Goal: Task Accomplishment & Management: Complete application form

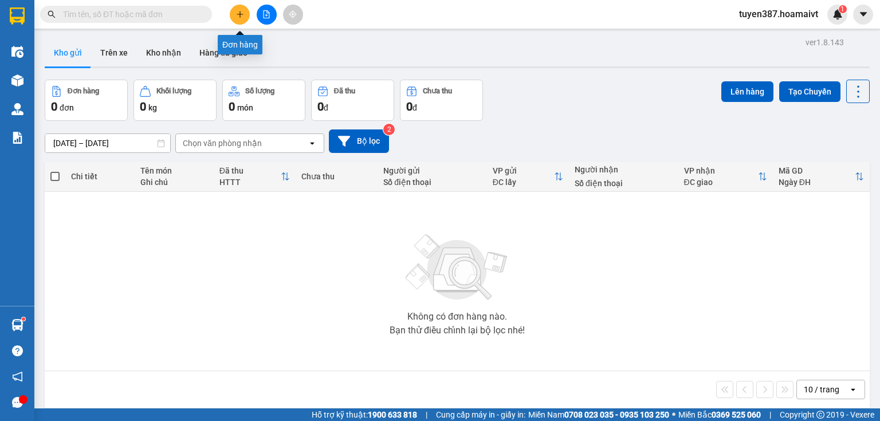
click at [234, 16] on button at bounding box center [240, 15] width 20 height 20
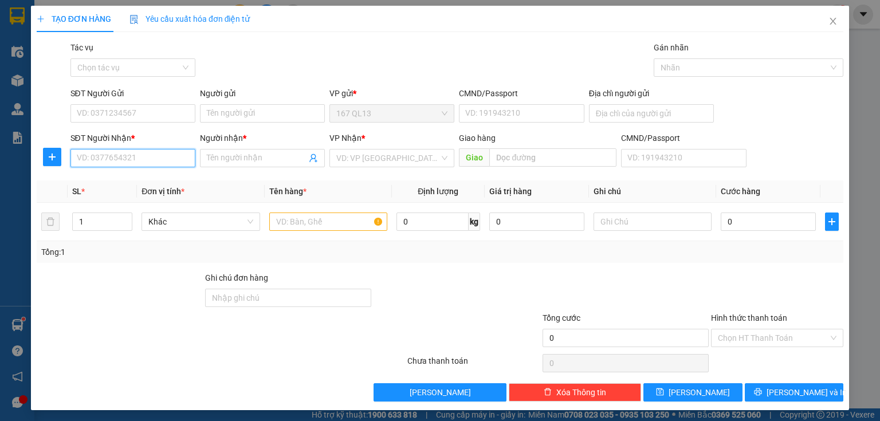
click at [159, 162] on input "SĐT Người Nhận *" at bounding box center [132, 158] width 125 height 18
click at [83, 156] on input "SĐT Người Nhận *" at bounding box center [132, 158] width 125 height 18
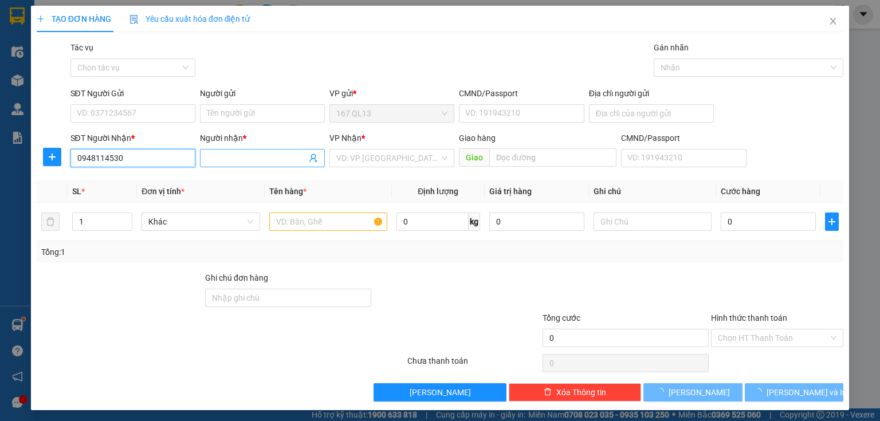
type input "0948114530"
click at [241, 160] on input "Người nhận *" at bounding box center [257, 158] width 100 height 13
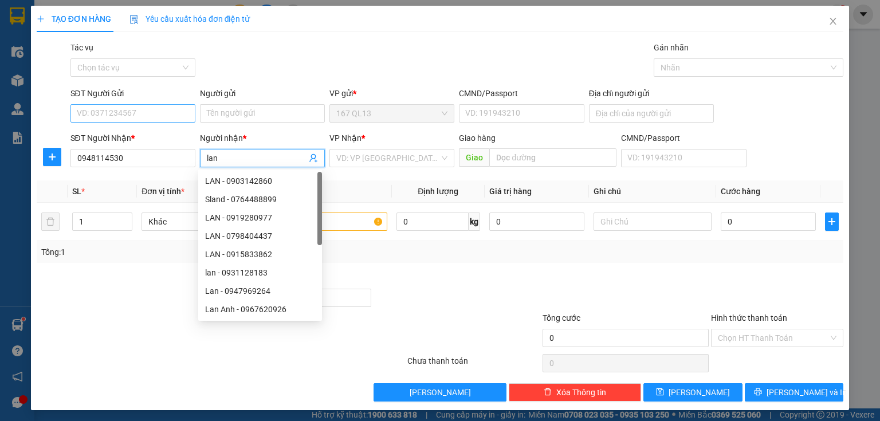
type input "lan"
click at [115, 112] on input "SĐT Người Gửi" at bounding box center [132, 113] width 125 height 18
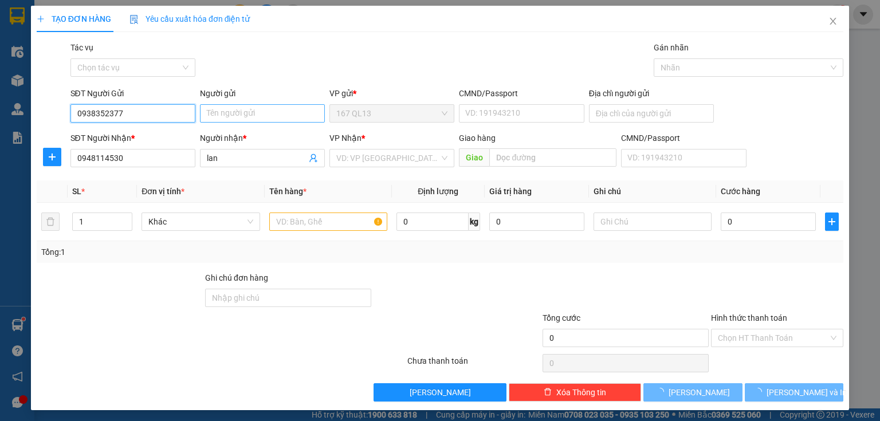
type input "0938352377"
click at [231, 116] on input "Người gửi" at bounding box center [262, 113] width 125 height 18
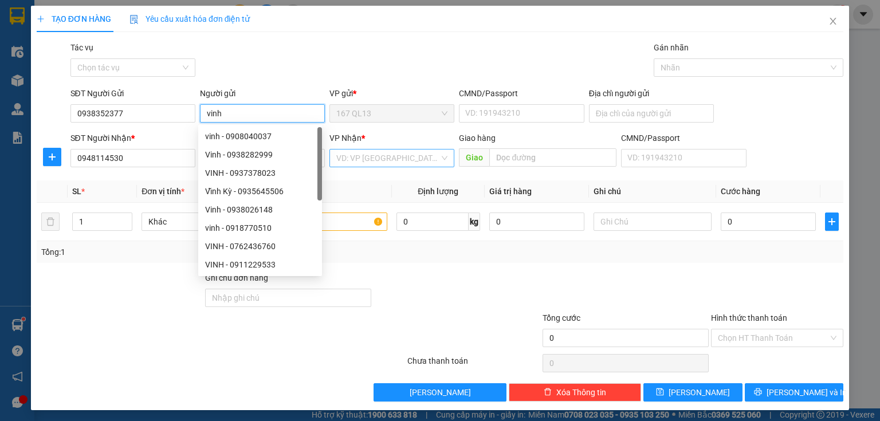
type input "vinh"
click at [370, 156] on input "search" at bounding box center [387, 158] width 103 height 17
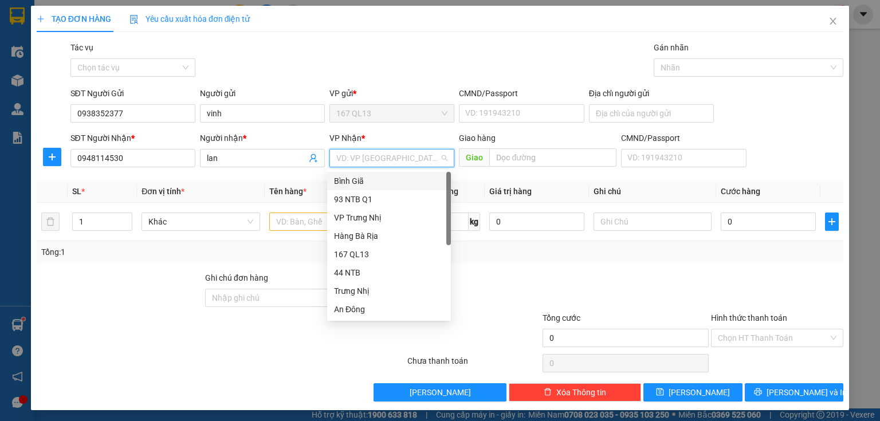
click at [365, 181] on div "Bình Giã" at bounding box center [389, 181] width 110 height 13
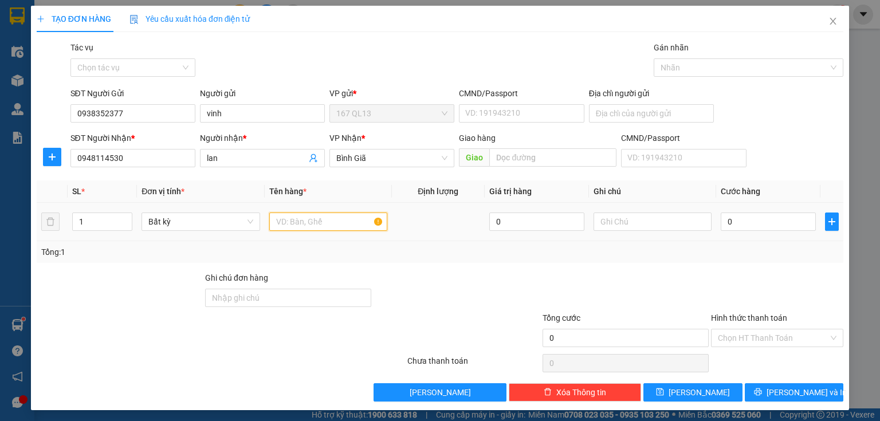
click at [314, 226] on input "text" at bounding box center [328, 222] width 118 height 18
type input "thung"
click at [721, 222] on input "0" at bounding box center [768, 222] width 95 height 18
type input "4"
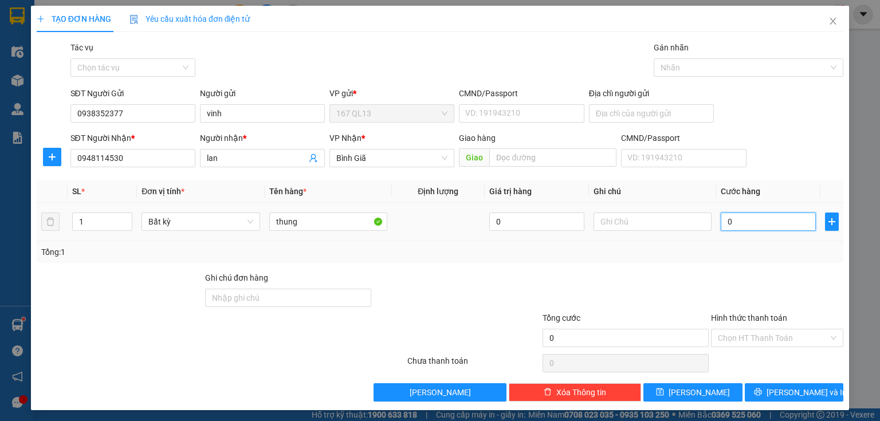
type input "4"
type input "40"
type input "40.000"
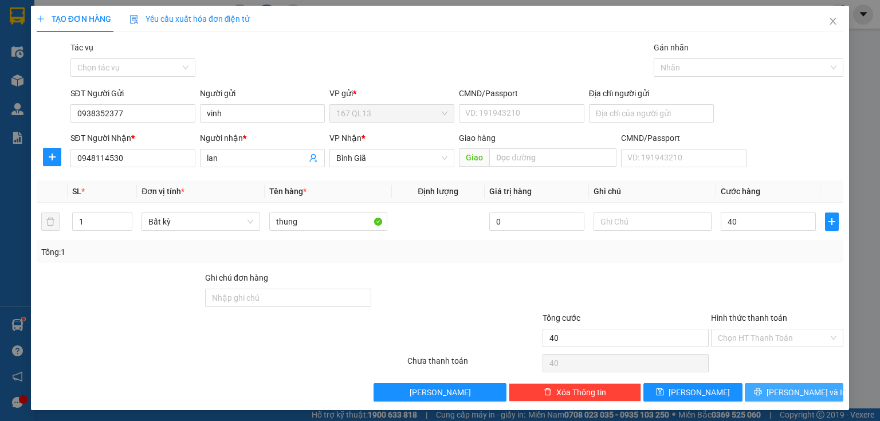
type input "40.000"
click at [786, 392] on span "[PERSON_NAME] và In" at bounding box center [806, 392] width 80 height 13
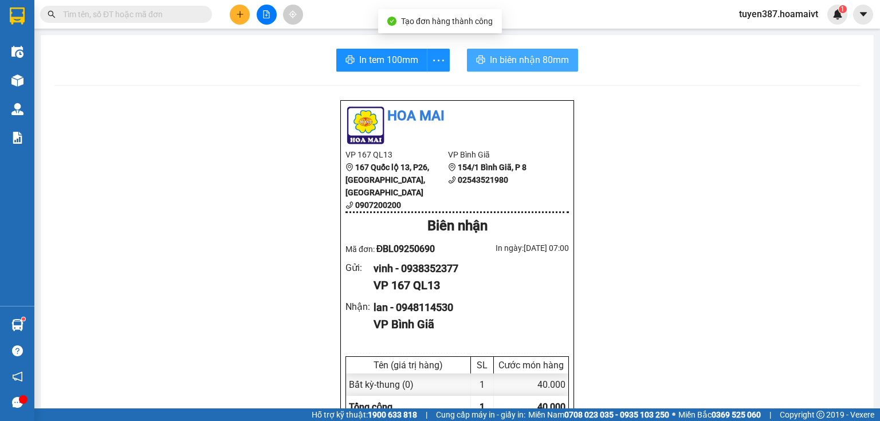
click at [517, 56] on span "In biên nhận 80mm" at bounding box center [529, 60] width 79 height 14
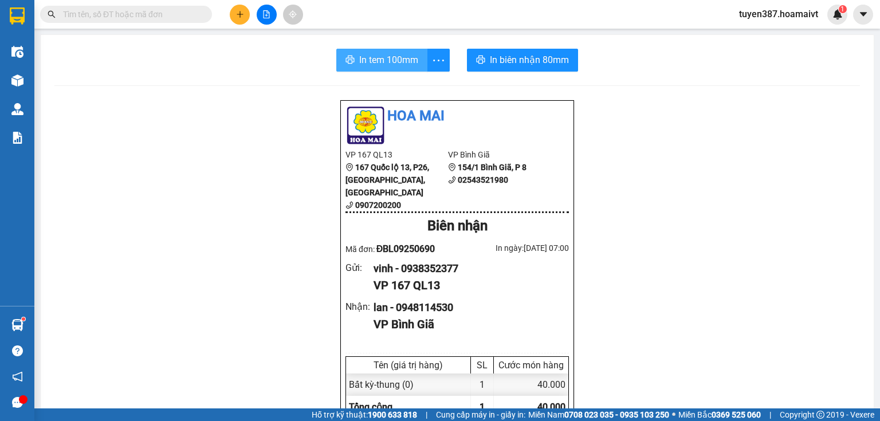
click at [393, 59] on span "In tem 100mm" at bounding box center [388, 60] width 59 height 14
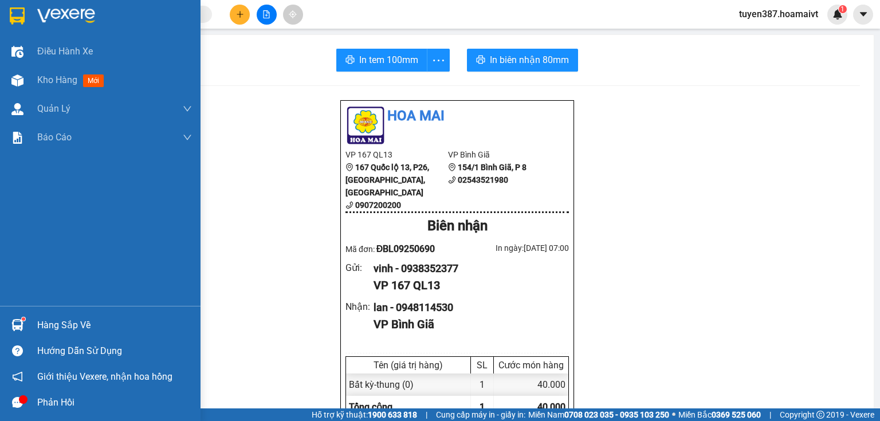
click at [48, 319] on div "Hàng sắp về" at bounding box center [114, 325] width 155 height 17
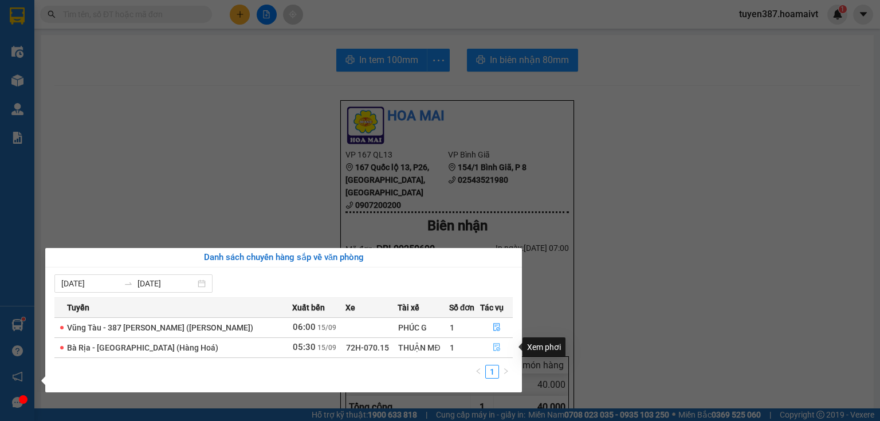
click at [495, 346] on icon "file-done" at bounding box center [497, 347] width 8 height 8
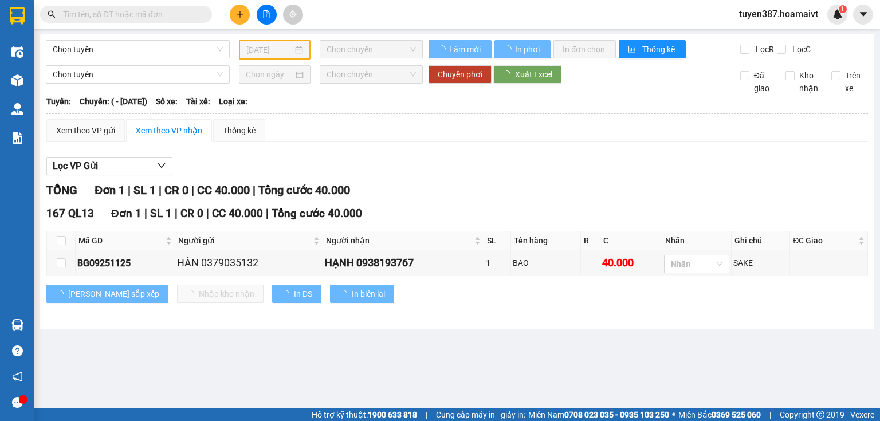
type input "[DATE]"
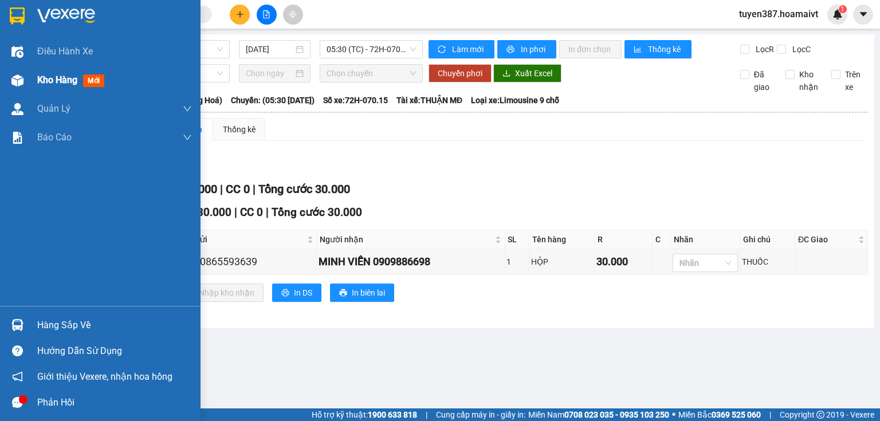
click at [96, 83] on span "mới" at bounding box center [93, 80] width 21 height 13
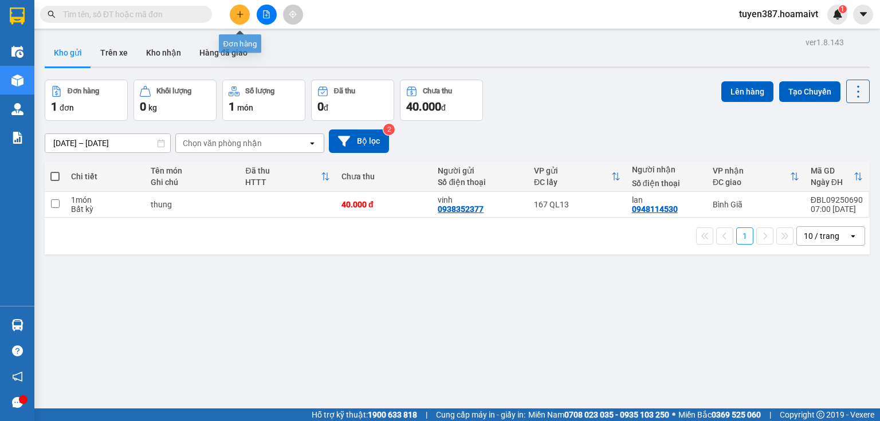
click at [243, 11] on icon "plus" at bounding box center [240, 14] width 8 height 8
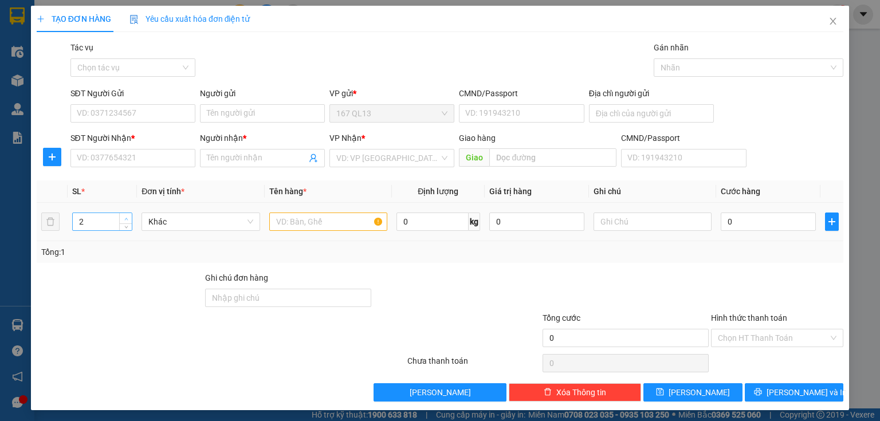
click at [126, 217] on icon "up" at bounding box center [126, 219] width 4 height 4
type input "3"
click at [126, 217] on icon "up" at bounding box center [126, 219] width 4 height 4
click at [119, 154] on input "SĐT Người Nhận *" at bounding box center [132, 158] width 125 height 18
click at [830, 22] on icon "close" at bounding box center [833, 21] width 6 height 7
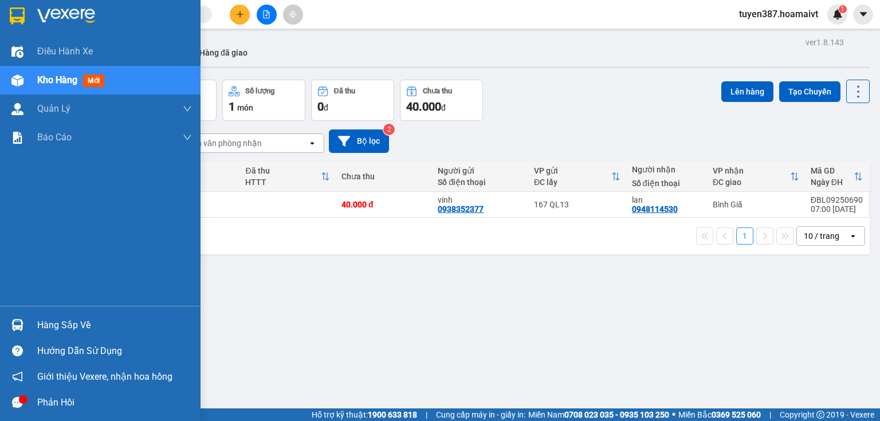
click at [101, 81] on span "mới" at bounding box center [93, 80] width 21 height 13
click at [96, 328] on div "Hàng sắp về" at bounding box center [114, 325] width 155 height 17
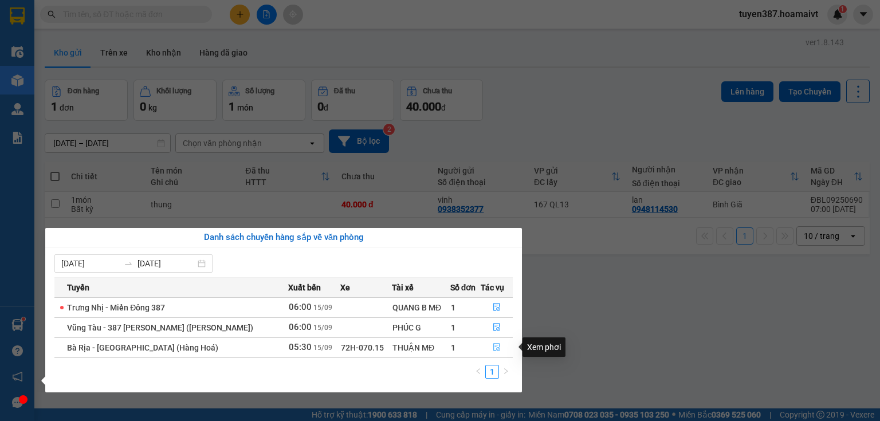
click at [495, 350] on icon "file-done" at bounding box center [497, 347] width 8 height 8
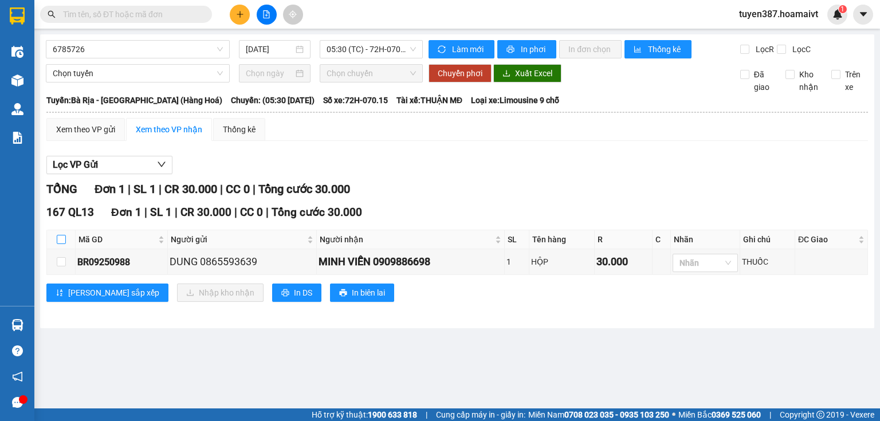
click at [60, 238] on input "checkbox" at bounding box center [61, 239] width 9 height 9
checkbox input "true"
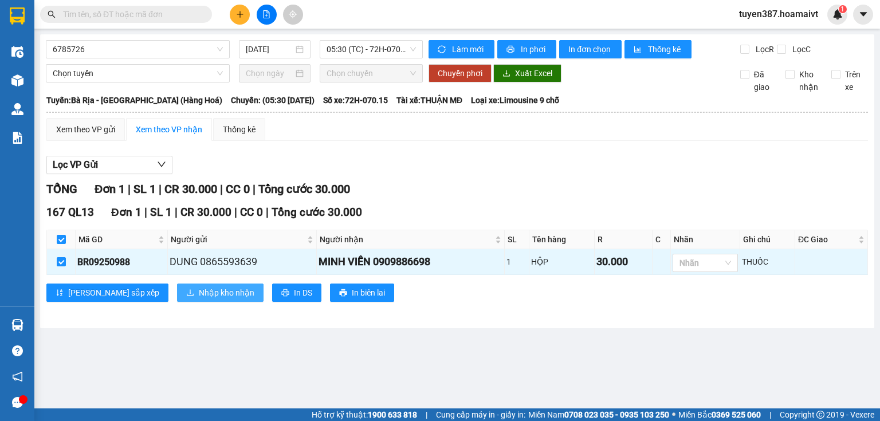
click at [199, 297] on span "Nhập kho nhận" at bounding box center [227, 292] width 56 height 13
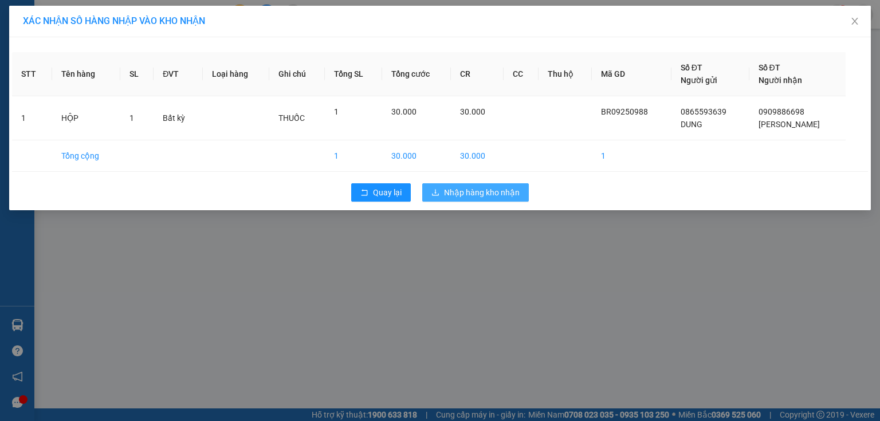
click at [498, 190] on span "Nhập hàng kho nhận" at bounding box center [482, 192] width 76 height 13
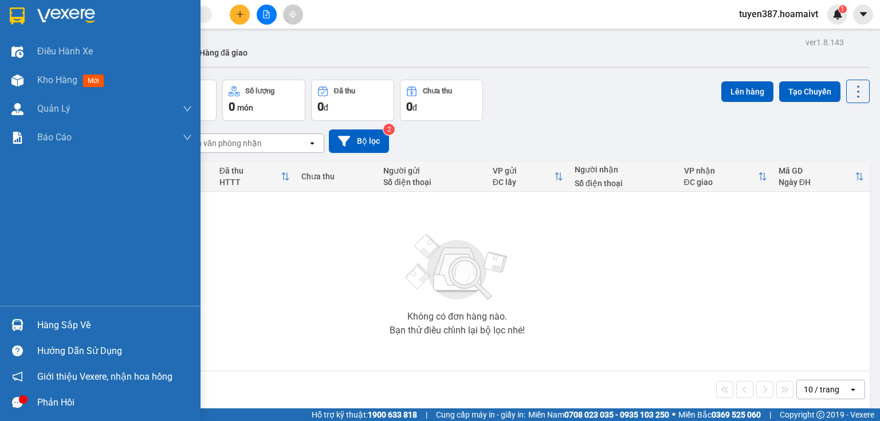
click at [78, 328] on div "Hàng sắp về" at bounding box center [114, 325] width 155 height 17
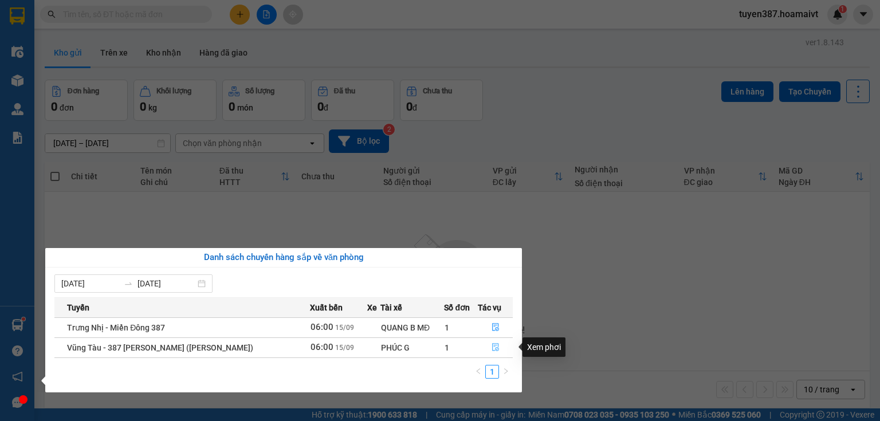
click at [491, 347] on icon "file-done" at bounding box center [495, 347] width 8 height 8
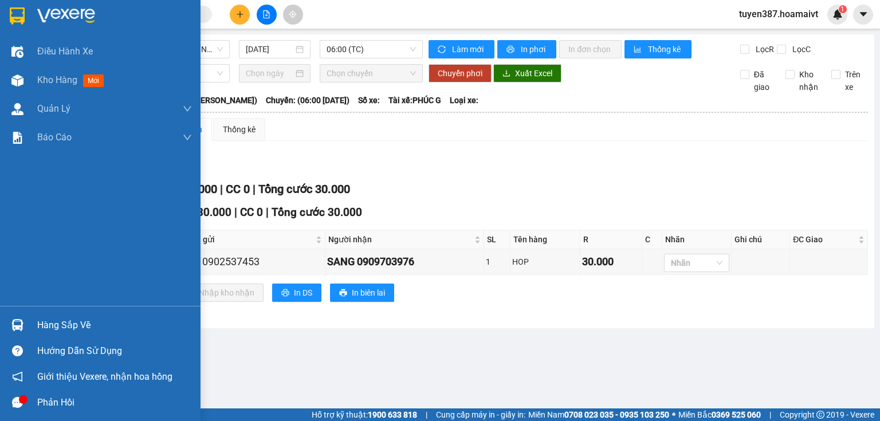
click at [62, 330] on div "Hàng sắp về" at bounding box center [114, 325] width 155 height 17
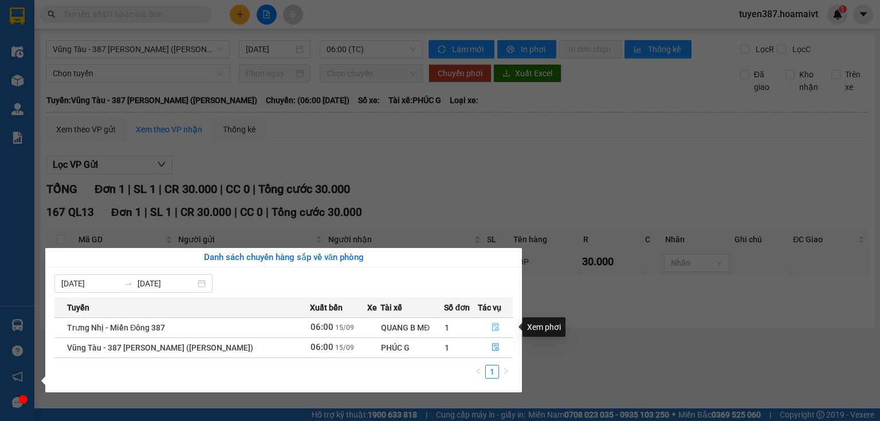
click at [495, 328] on icon "file-done" at bounding box center [495, 327] width 8 height 8
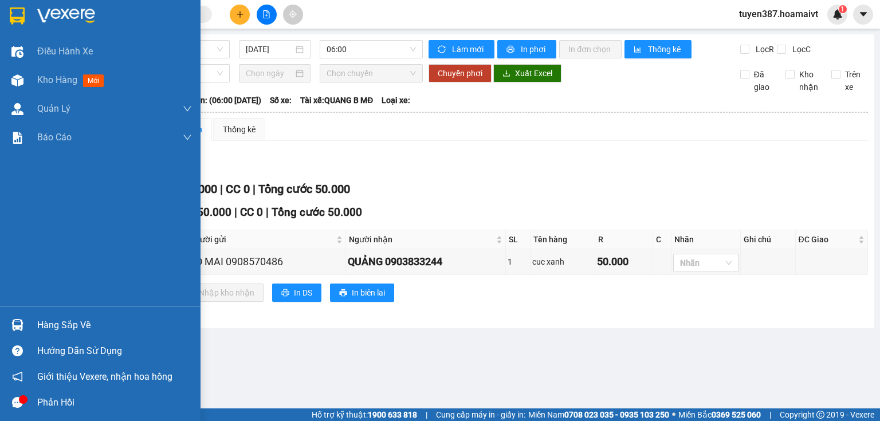
click at [53, 327] on div "Hàng sắp về" at bounding box center [114, 325] width 155 height 17
click at [15, 208] on div "Điều hành xe Kho hàng mới Quản [PERSON_NAME] lý chuyến Quản lý khách hàng mới B…" at bounding box center [100, 210] width 200 height 421
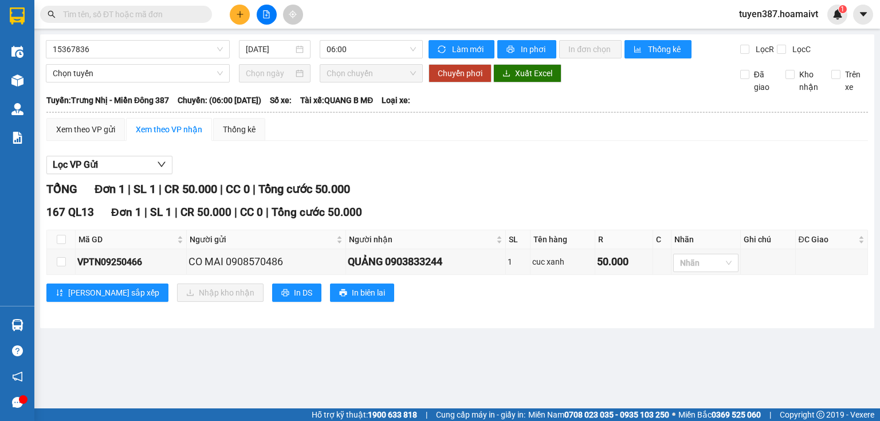
click at [540, 194] on div "TỔNG Đơn 1 | SL 1 | CR 50.000 | CC 0 | Tổng cước 50.000" at bounding box center [456, 189] width 821 height 18
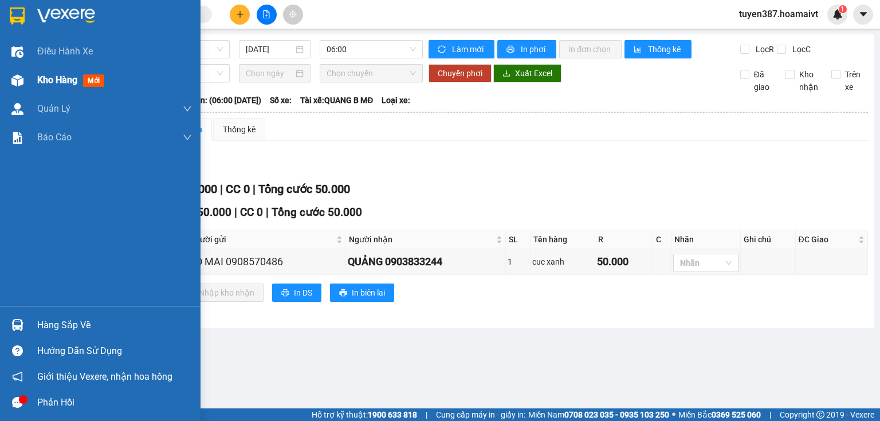
click at [92, 78] on span "mới" at bounding box center [93, 80] width 21 height 13
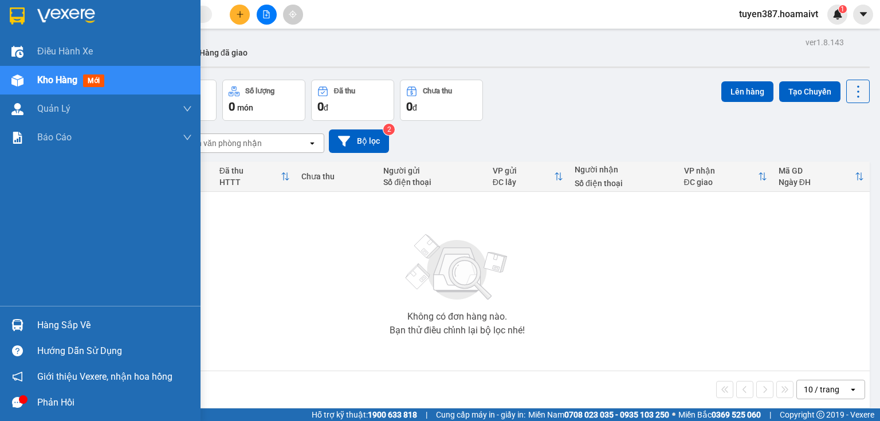
click at [80, 328] on div "Hàng sắp về" at bounding box center [114, 325] width 155 height 17
